Goal: Use online tool/utility: Use online tool/utility

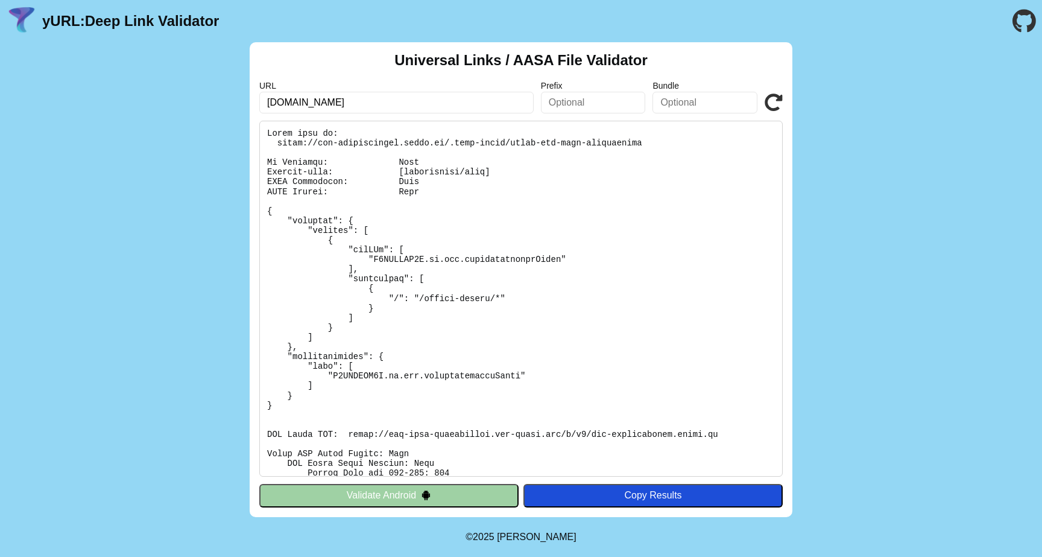
scroll to position [224, 0]
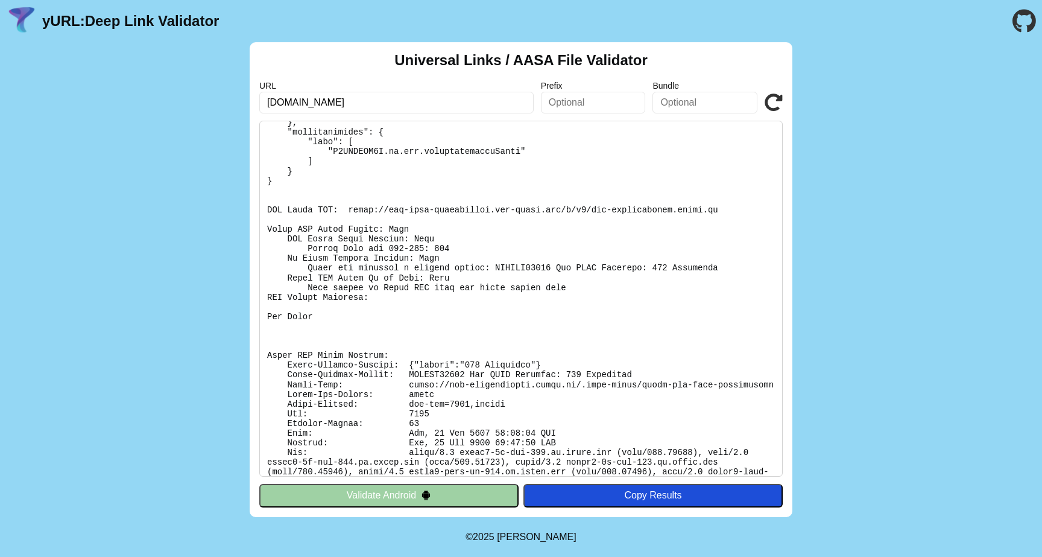
click at [380, 107] on input "acc-particuliers.engie.fr" at bounding box center [396, 103] width 274 height 22
drag, startPoint x: 285, startPoint y: 101, endPoint x: 207, endPoint y: 101, distance: 77.8
click at [212, 101] on div "Universal Links / AASA File Validator URL acc-particuliers.engie.fr Prefix Bund…" at bounding box center [521, 279] width 1042 height 475
type input "[DOMAIN_NAME]"
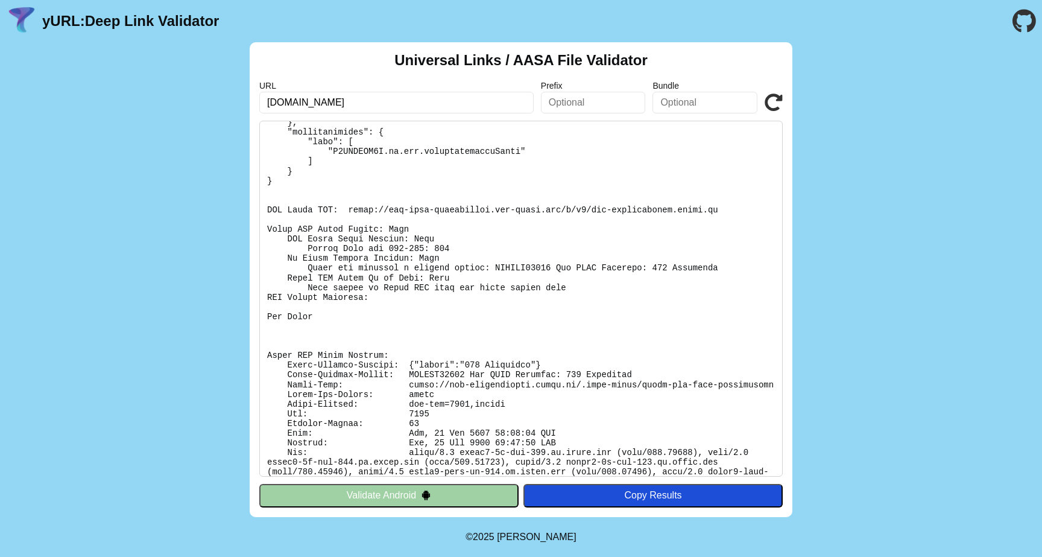
click at [773, 103] on icon at bounding box center [774, 102] width 18 height 18
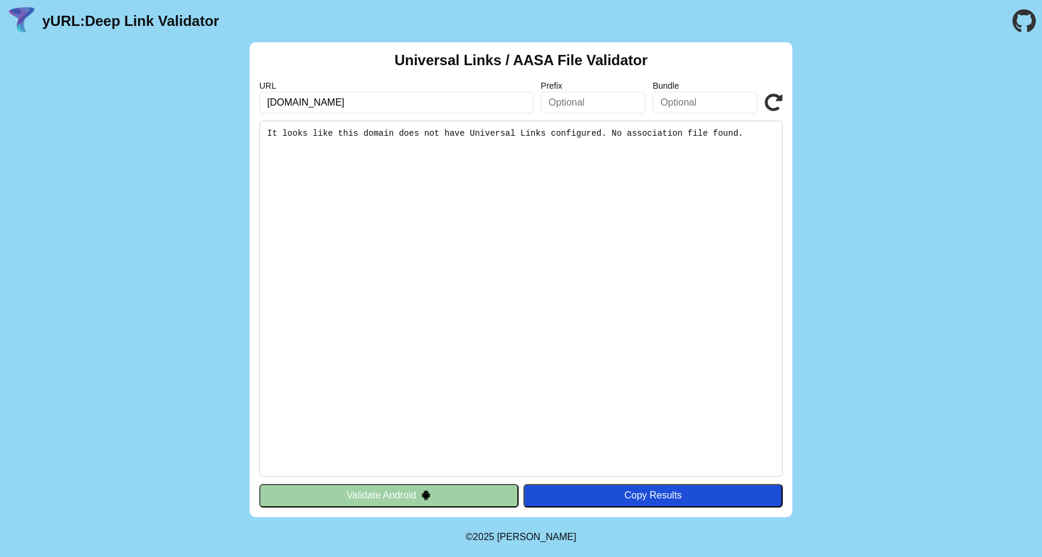
click at [438, 104] on input "[DOMAIN_NAME]" at bounding box center [396, 103] width 274 height 22
click at [783, 104] on div "Universal Links / AASA File Validator URL particuliers.engie.fr Prefix Bundle V…" at bounding box center [521, 279] width 543 height 475
click at [770, 100] on icon at bounding box center [774, 102] width 18 height 18
